Goal: Find specific page/section: Find specific page/section

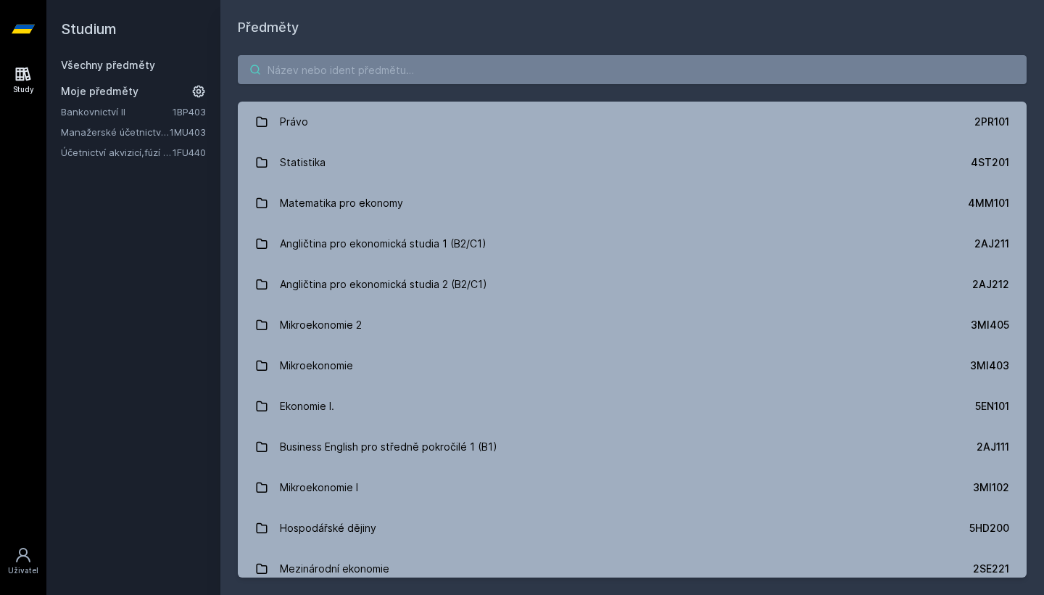
click at [557, 56] on input "search" at bounding box center [632, 69] width 789 height 29
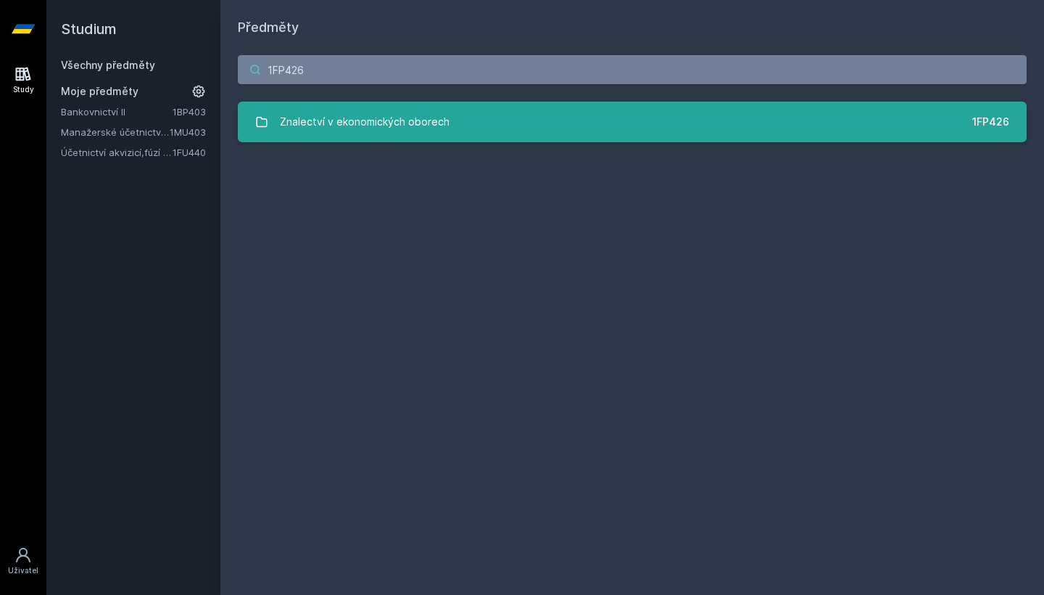
type input "1FP426"
click at [510, 125] on link "Znalectví v ekonomických oborech 1FP426" at bounding box center [632, 122] width 789 height 41
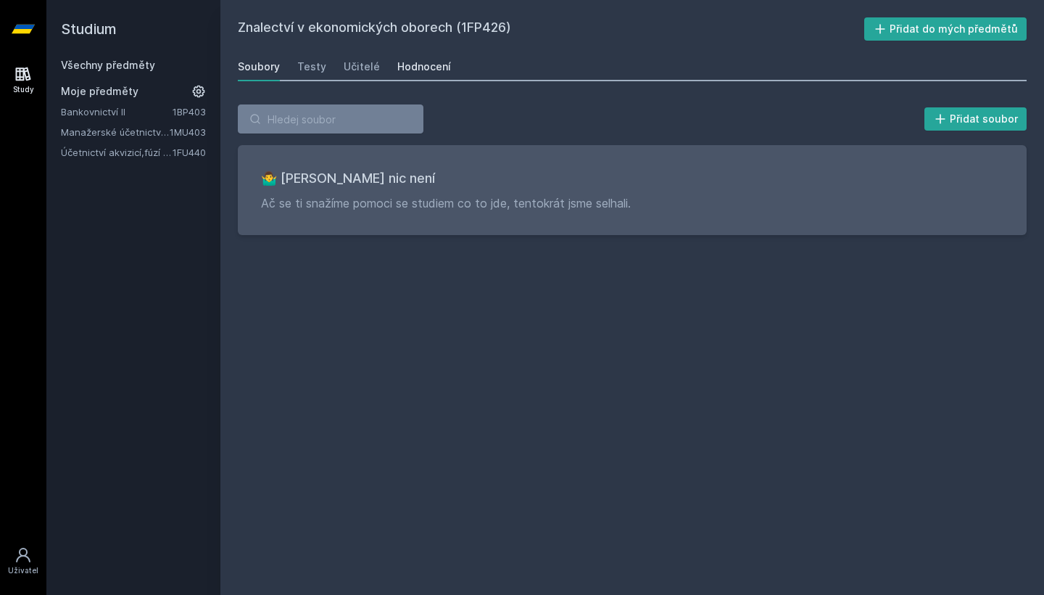
click at [427, 68] on div "Hodnocení" at bounding box center [424, 66] width 54 height 15
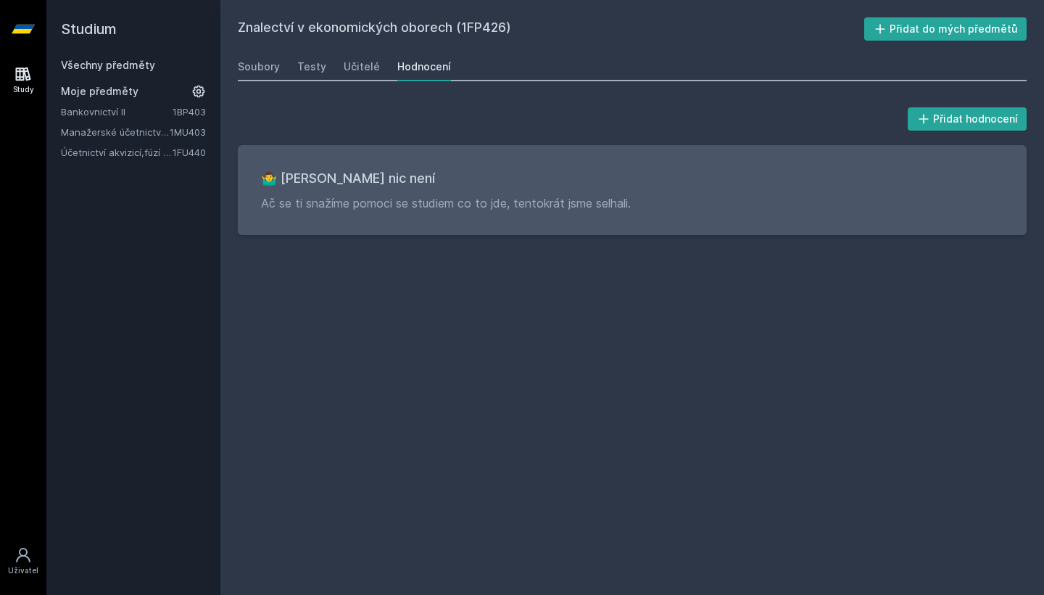
click at [35, 76] on link "Study" at bounding box center [23, 80] width 41 height 44
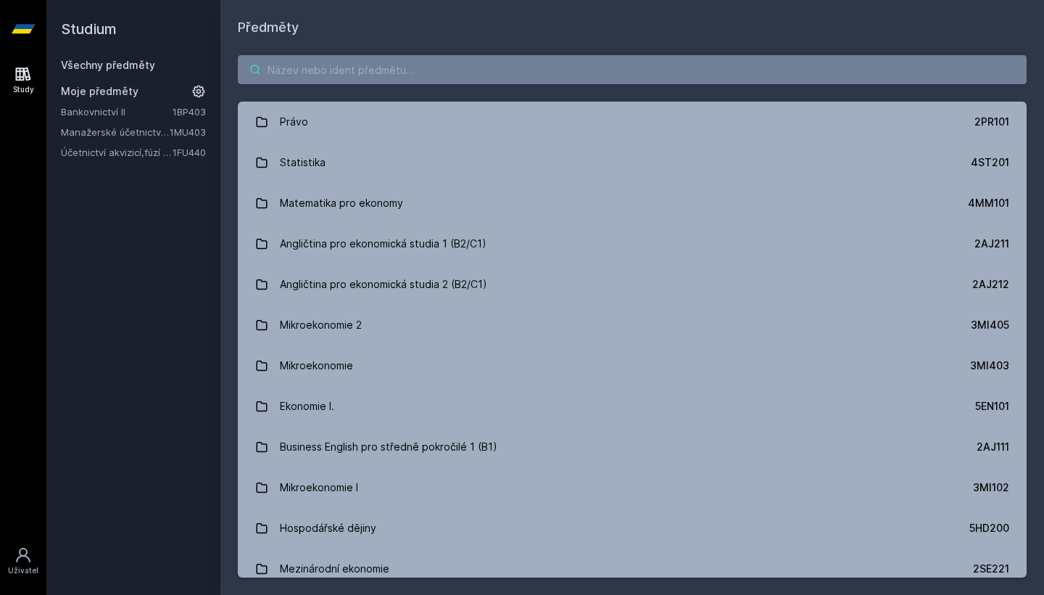
click at [326, 77] on input "search" at bounding box center [632, 69] width 789 height 29
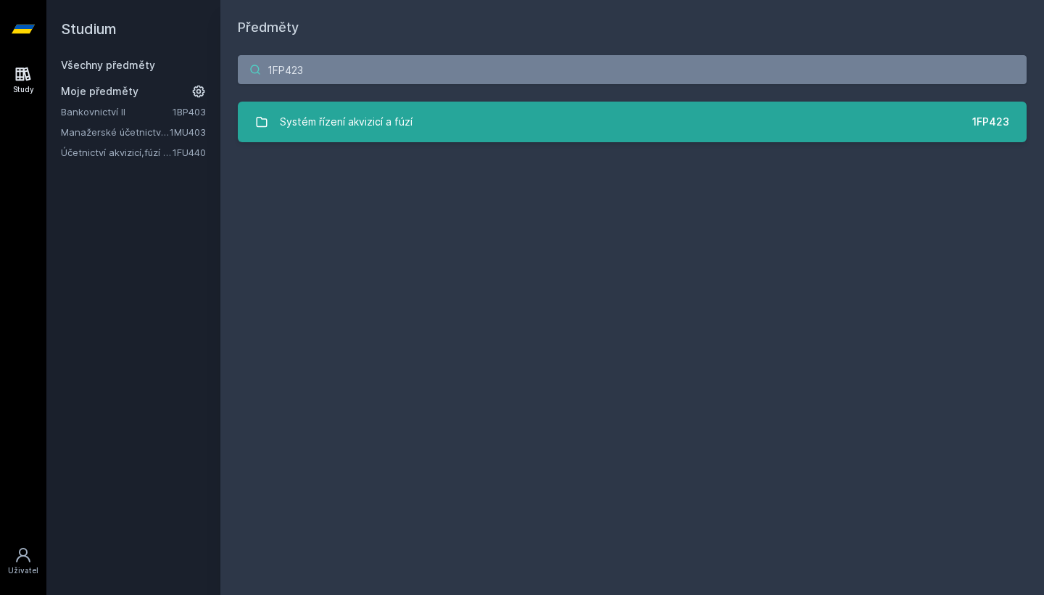
type input "1FP423"
click at [316, 125] on div "Systém řízení akvizicí a fúzí" at bounding box center [346, 121] width 133 height 29
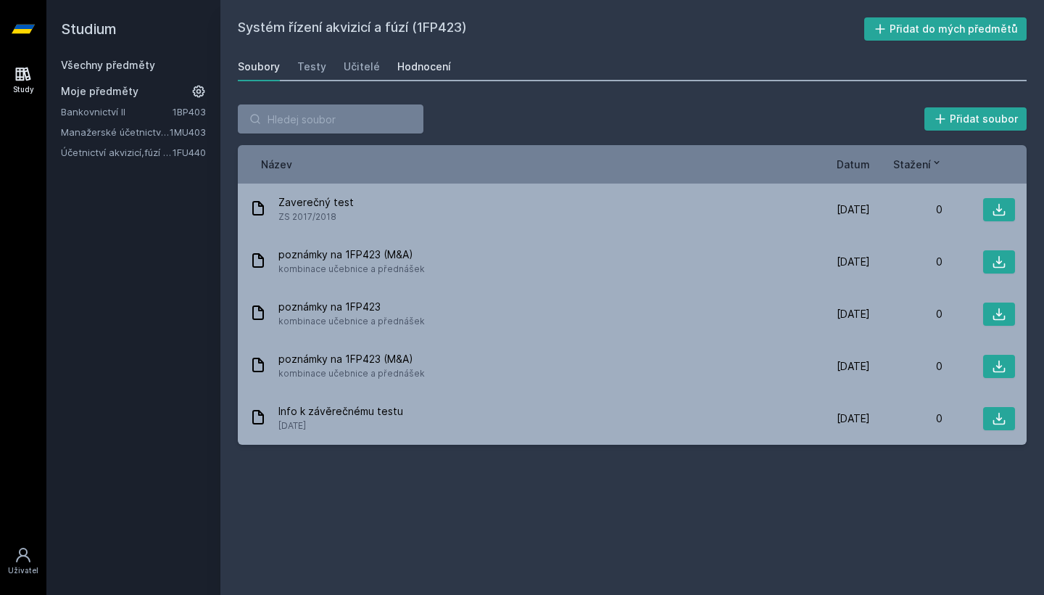
click at [424, 67] on div "Hodnocení" at bounding box center [424, 66] width 54 height 15
